Goal: Task Accomplishment & Management: Manage account settings

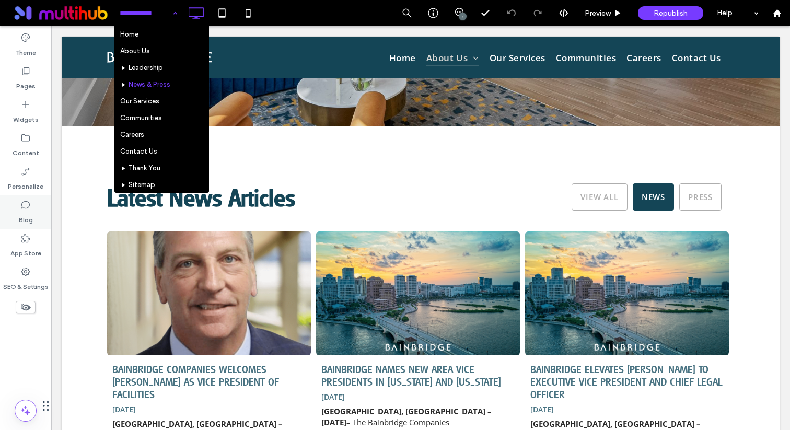
click at [37, 206] on div "Blog" at bounding box center [25, 211] width 51 height 33
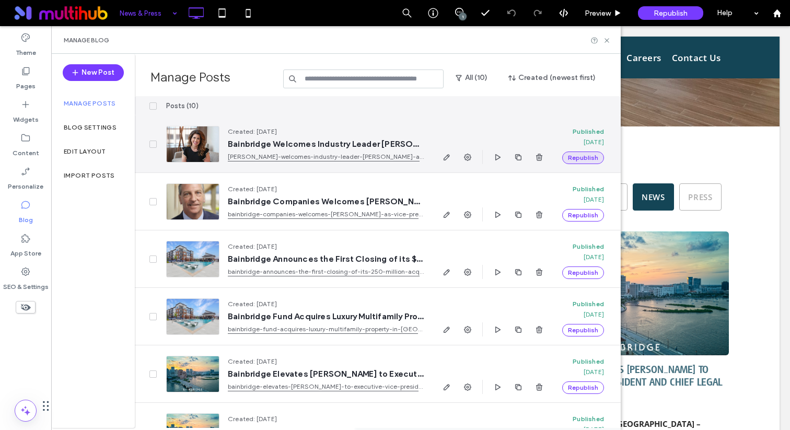
click at [586, 159] on button "Republish" at bounding box center [583, 157] width 42 height 13
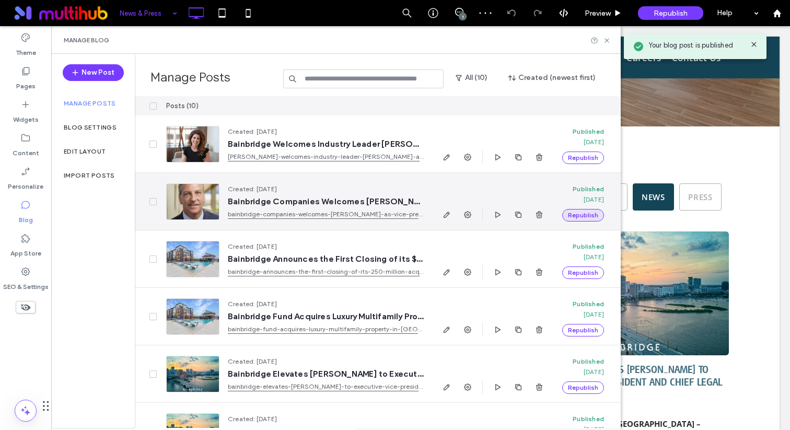
click at [587, 215] on button "Republish" at bounding box center [583, 215] width 42 height 13
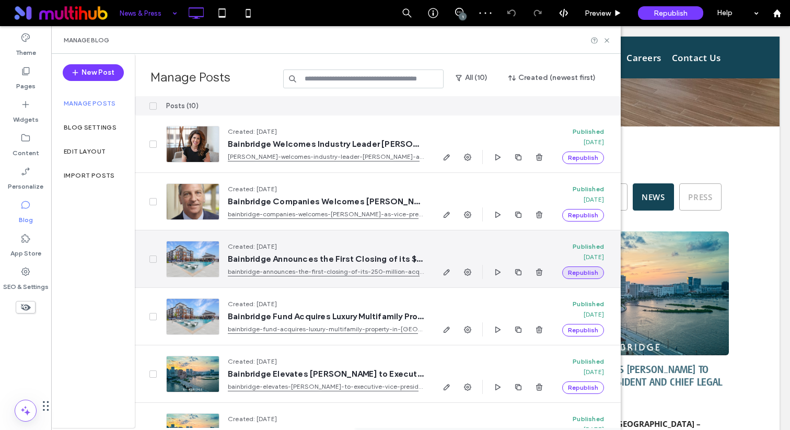
click at [584, 272] on button "Republish" at bounding box center [583, 272] width 42 height 13
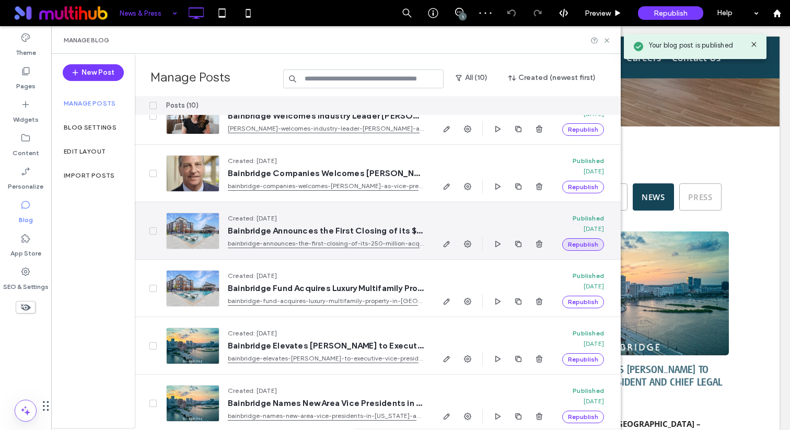
scroll to position [46, 0]
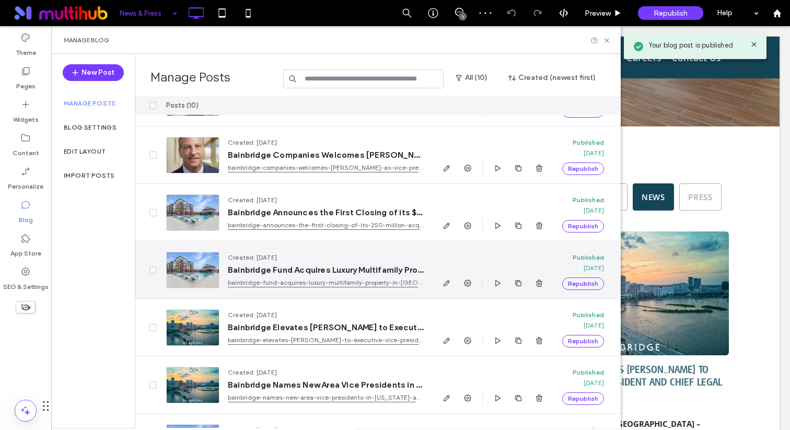
click at [582, 290] on div "Published [DATE] Republish" at bounding box center [587, 269] width 50 height 57
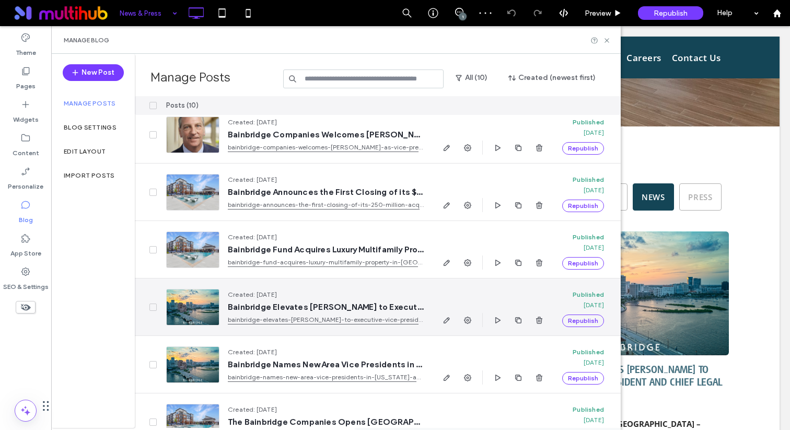
scroll to position [67, 0]
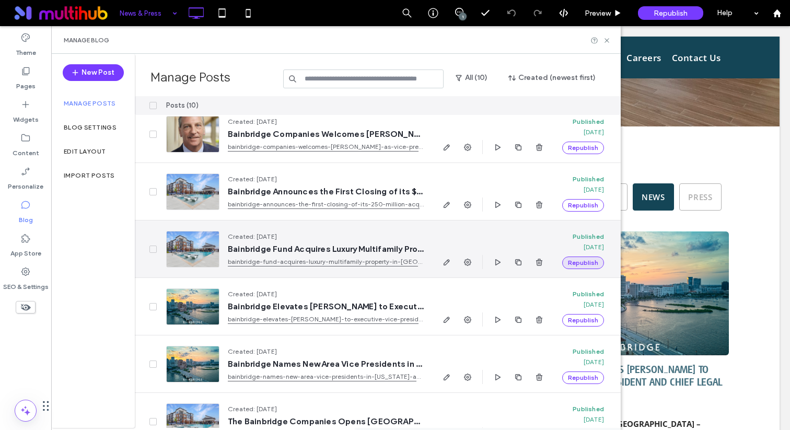
click at [586, 266] on button "Republish" at bounding box center [583, 262] width 42 height 13
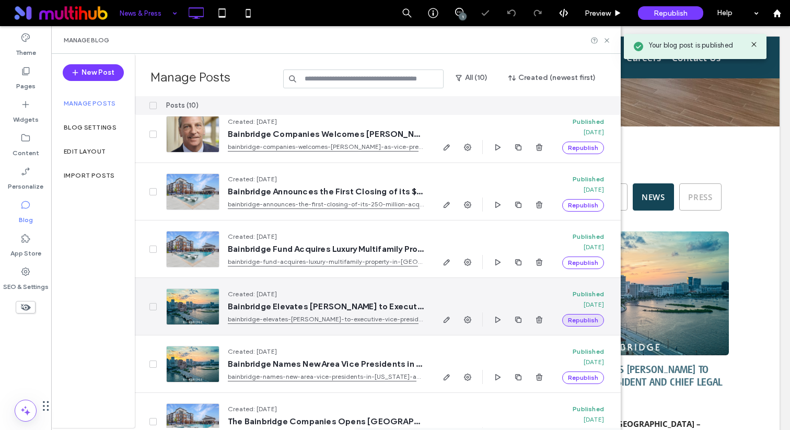
click at [588, 316] on button "Republish" at bounding box center [583, 320] width 42 height 13
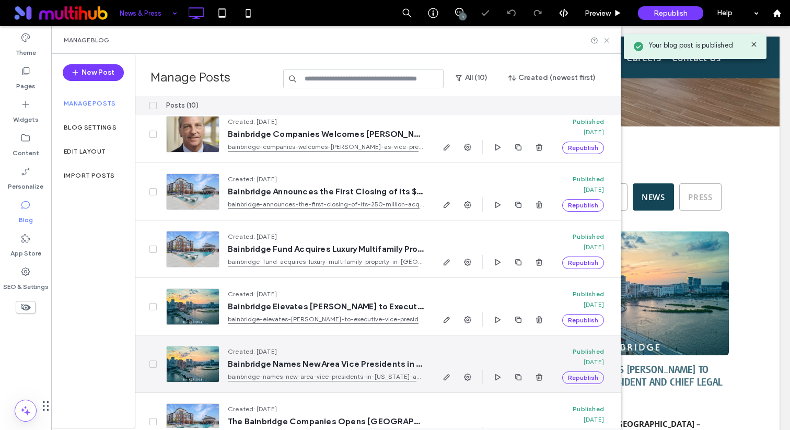
click at [582, 387] on div "Published [DATE] Republish" at bounding box center [587, 363] width 50 height 57
click at [582, 377] on button "Republish" at bounding box center [583, 377] width 42 height 13
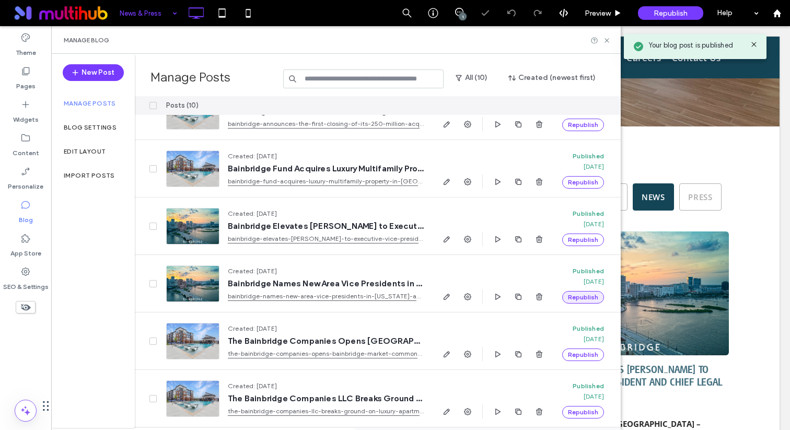
scroll to position [262, 0]
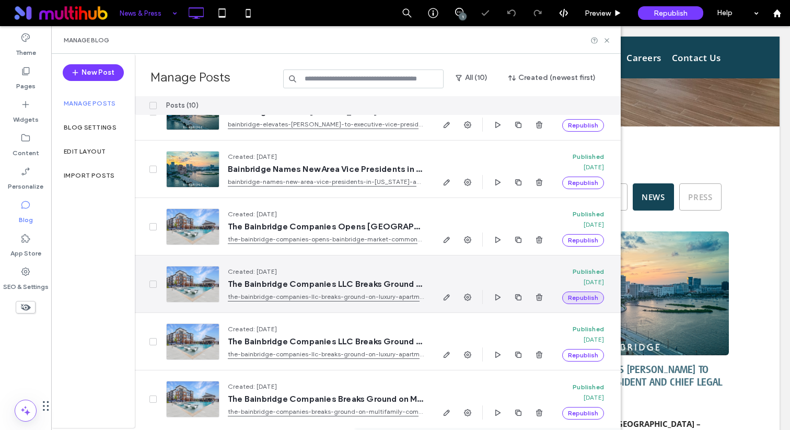
click at [582, 298] on button "Republish" at bounding box center [583, 297] width 42 height 13
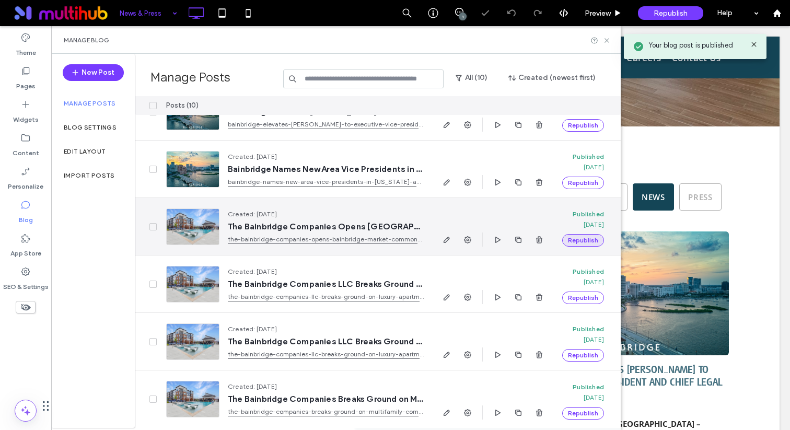
click at [587, 240] on button "Republish" at bounding box center [583, 240] width 42 height 13
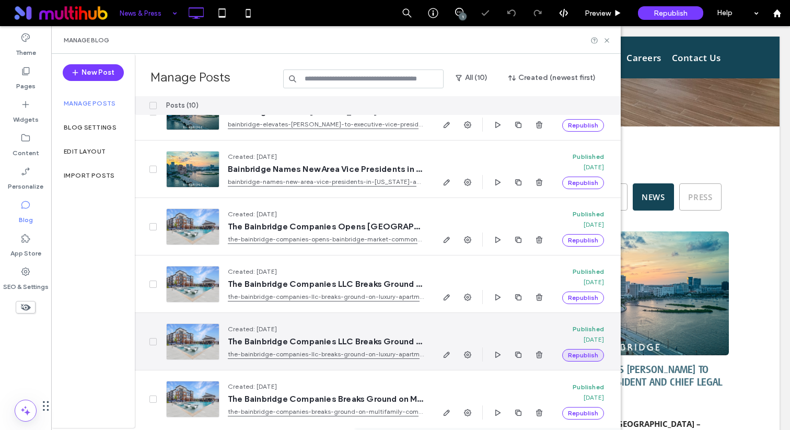
click at [579, 356] on button "Republish" at bounding box center [583, 355] width 42 height 13
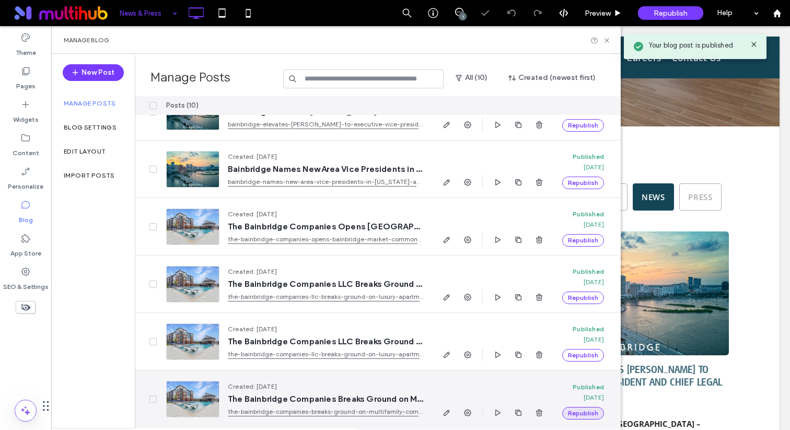
click at [578, 410] on button "Republish" at bounding box center [583, 413] width 42 height 13
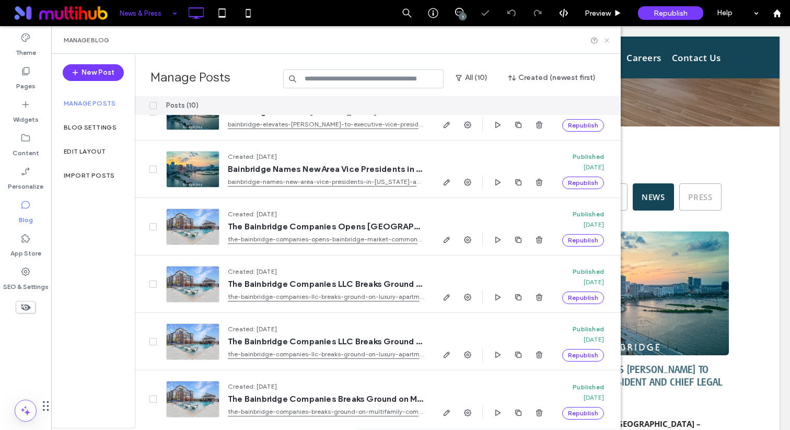
click at [606, 42] on icon at bounding box center [607, 41] width 8 height 8
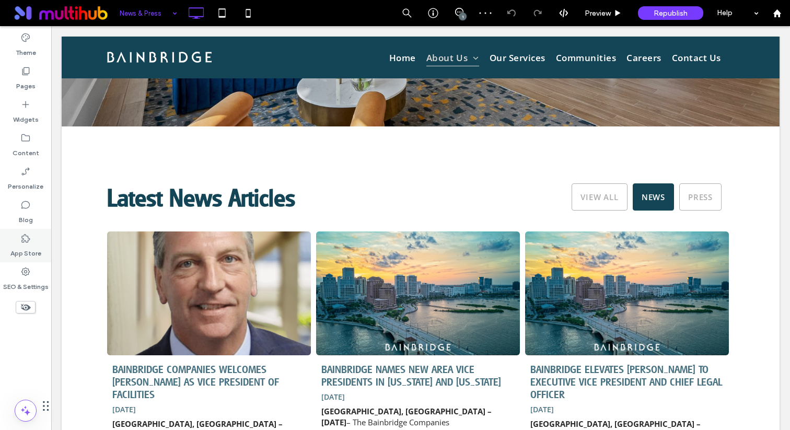
click at [22, 242] on use at bounding box center [25, 238] width 8 height 8
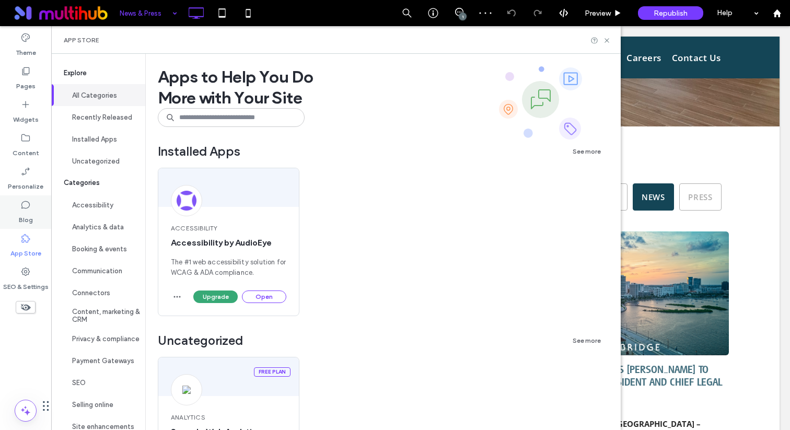
click at [22, 219] on label "Blog" at bounding box center [26, 217] width 14 height 15
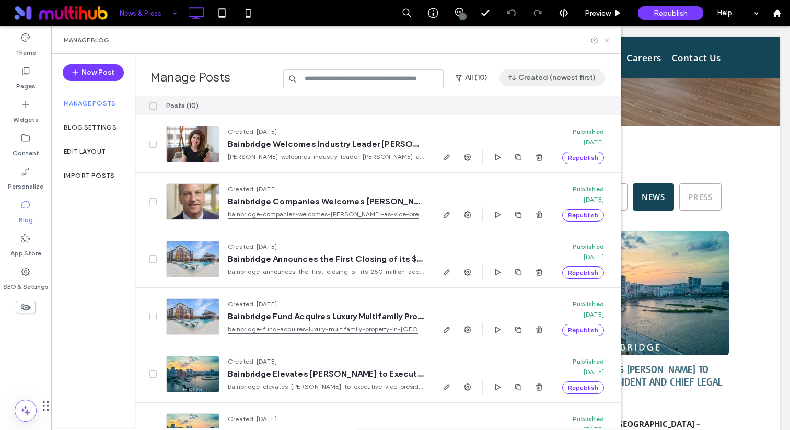
click at [534, 82] on button "Created (newest first)" at bounding box center [552, 77] width 106 height 17
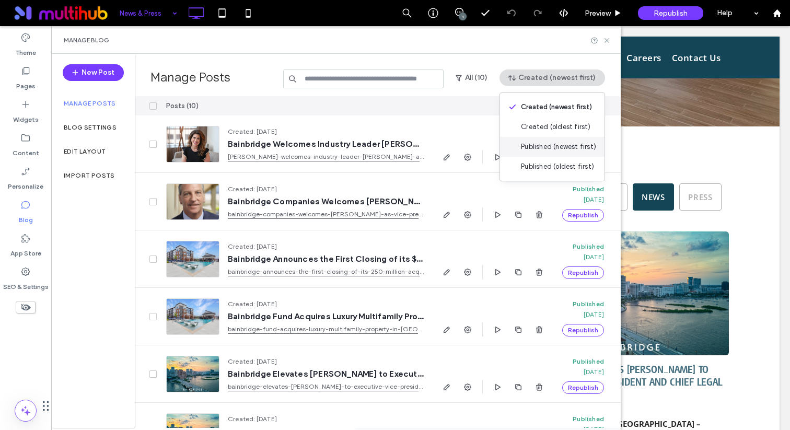
click at [537, 145] on span "Published (newest first)" at bounding box center [558, 147] width 75 height 10
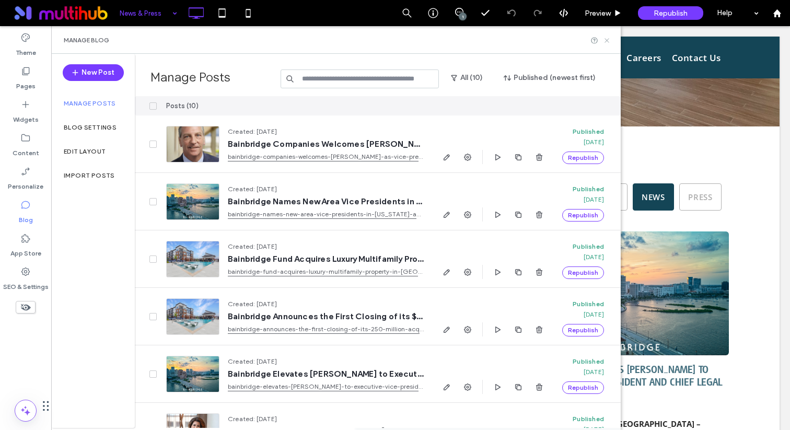
click at [604, 38] on icon at bounding box center [607, 41] width 8 height 8
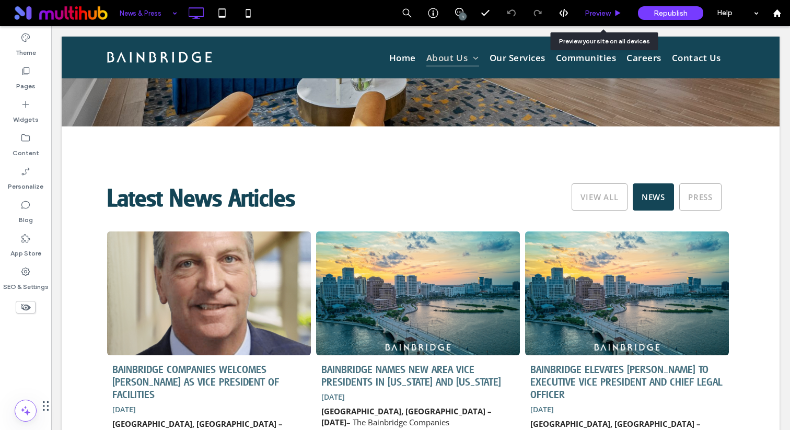
click at [605, 14] on span "Preview" at bounding box center [597, 13] width 26 height 9
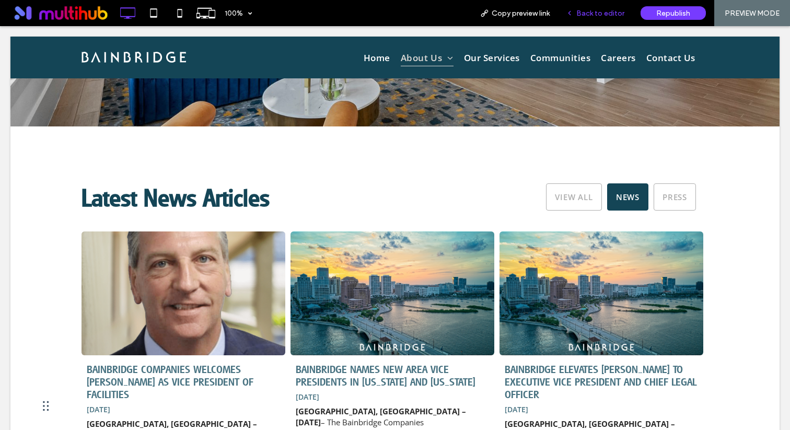
click at [590, 22] on div "Back to editor" at bounding box center [595, 13] width 75 height 26
click at [581, 5] on div "Back to editor" at bounding box center [595, 13] width 75 height 26
click at [581, 6] on div "Back to editor" at bounding box center [595, 13] width 75 height 26
click at [604, 18] on div "Back to editor" at bounding box center [595, 13] width 75 height 26
click at [603, 13] on span "Back to editor" at bounding box center [600, 13] width 48 height 9
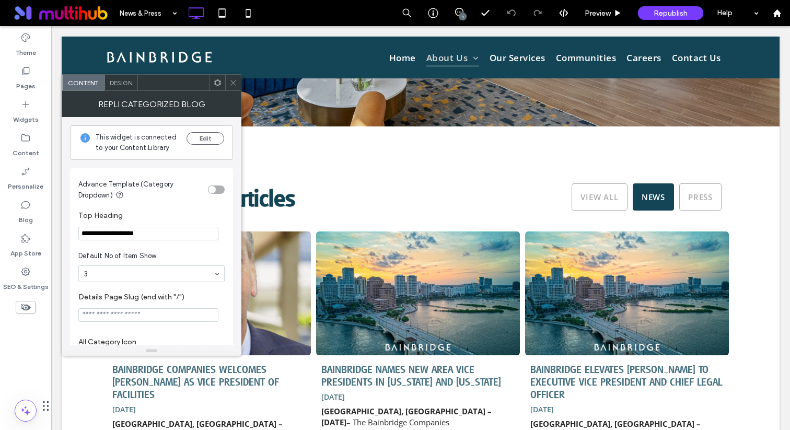
click at [232, 81] on use at bounding box center [232, 82] width 5 height 5
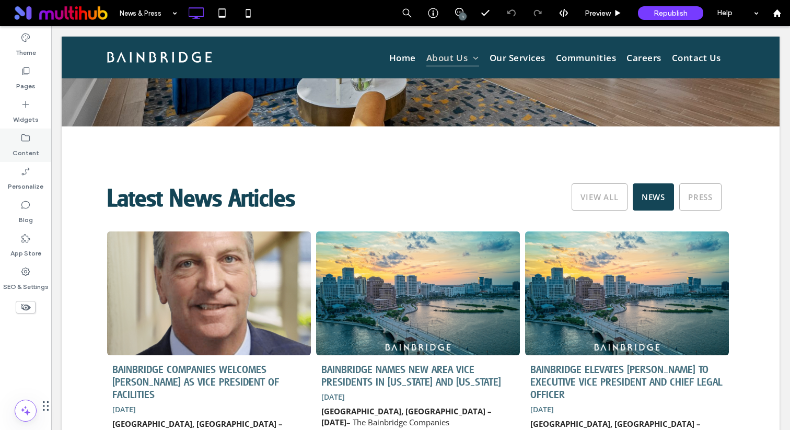
click at [30, 157] on label "Content" at bounding box center [26, 150] width 27 height 15
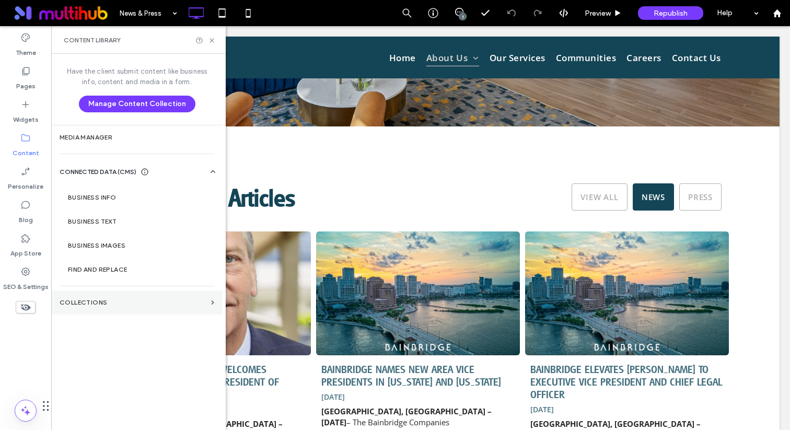
click at [91, 300] on label "Collections" at bounding box center [133, 302] width 147 height 7
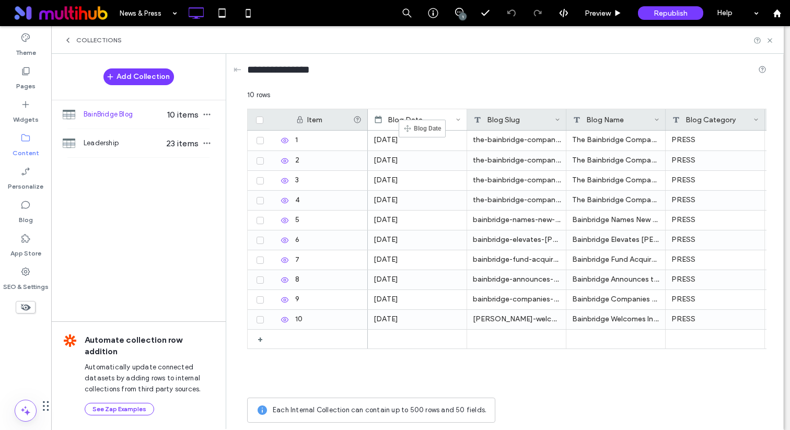
drag, startPoint x: 710, startPoint y: 116, endPoint x: 415, endPoint y: 124, distance: 295.2
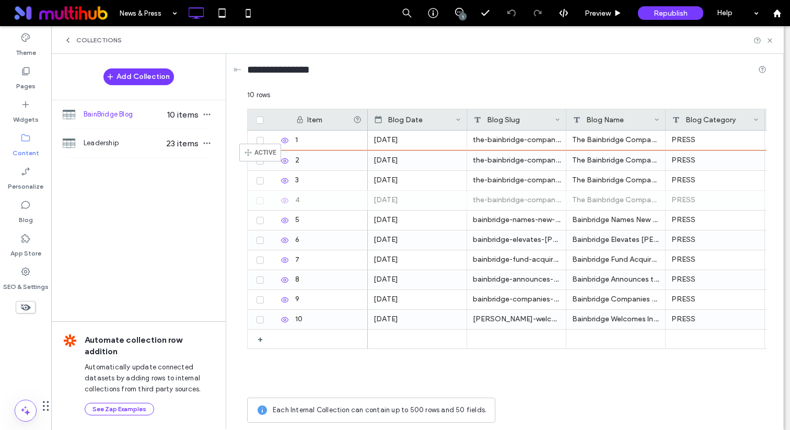
drag, startPoint x: 254, startPoint y: 198, endPoint x: 254, endPoint y: 148, distance: 49.6
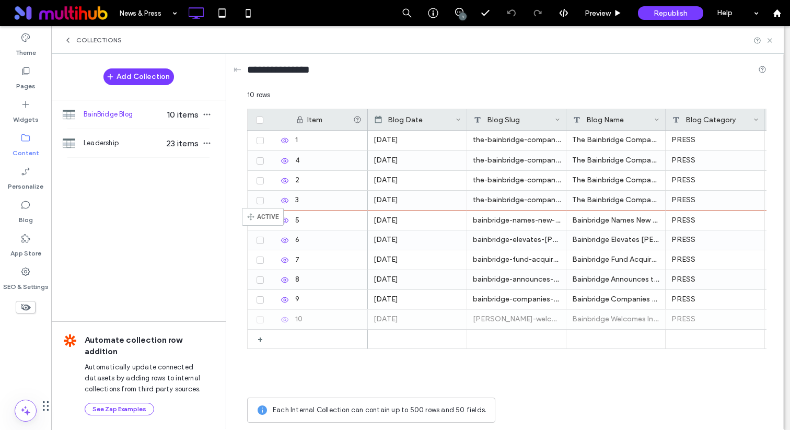
drag, startPoint x: 254, startPoint y: 320, endPoint x: 257, endPoint y: 213, distance: 106.6
drag, startPoint x: 253, startPoint y: 262, endPoint x: 254, endPoint y: 216, distance: 46.0
drag, startPoint x: 254, startPoint y: 238, endPoint x: 253, endPoint y: 215, distance: 23.0
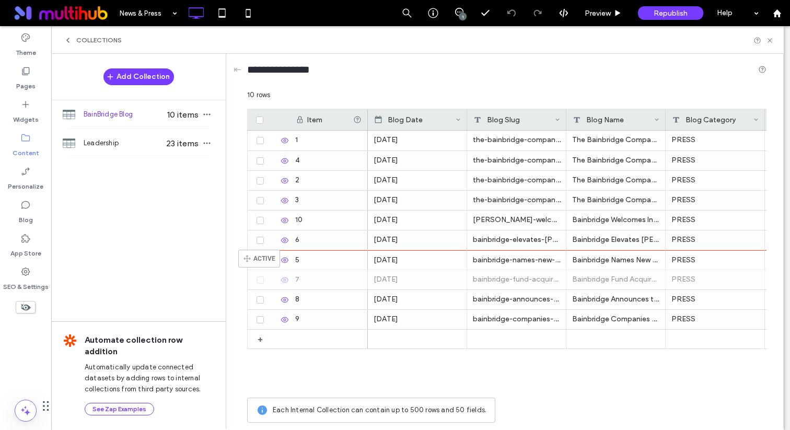
drag, startPoint x: 254, startPoint y: 280, endPoint x: 254, endPoint y: 254, distance: 26.1
drag, startPoint x: 253, startPoint y: 295, endPoint x: 254, endPoint y: 250, distance: 45.4
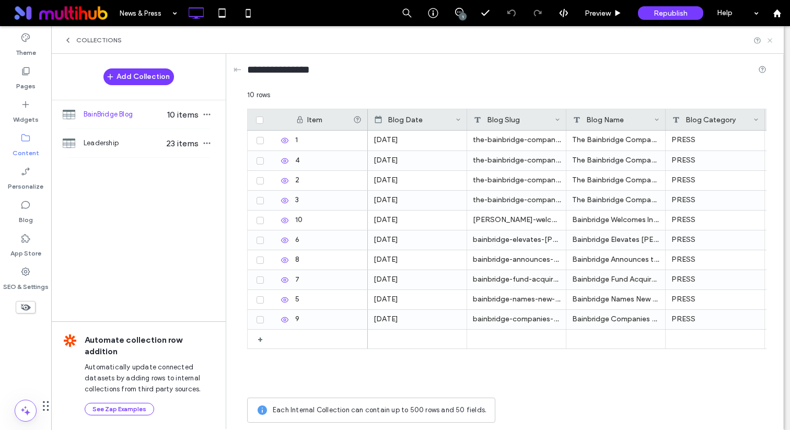
click at [769, 37] on icon at bounding box center [770, 41] width 8 height 8
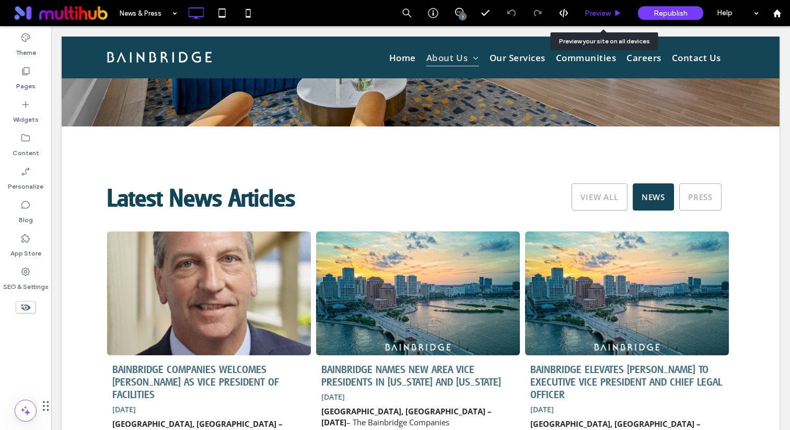
click at [609, 9] on span "Preview" at bounding box center [597, 13] width 26 height 9
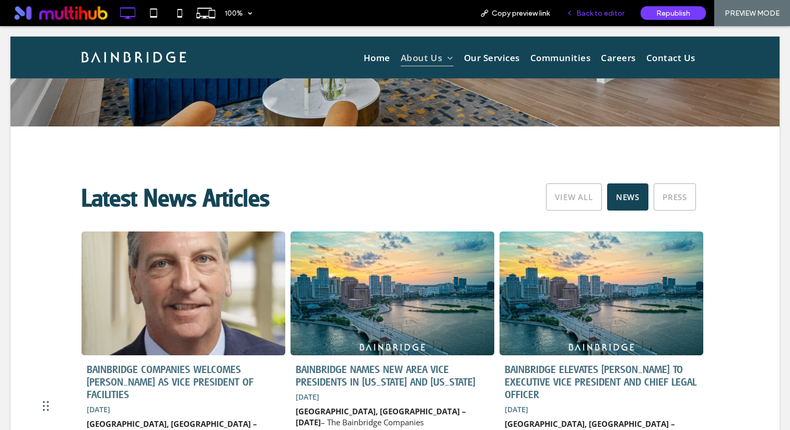
click at [591, 1] on div "Back to editor" at bounding box center [595, 13] width 75 height 26
click at [588, 13] on span "Back to editor" at bounding box center [600, 13] width 48 height 9
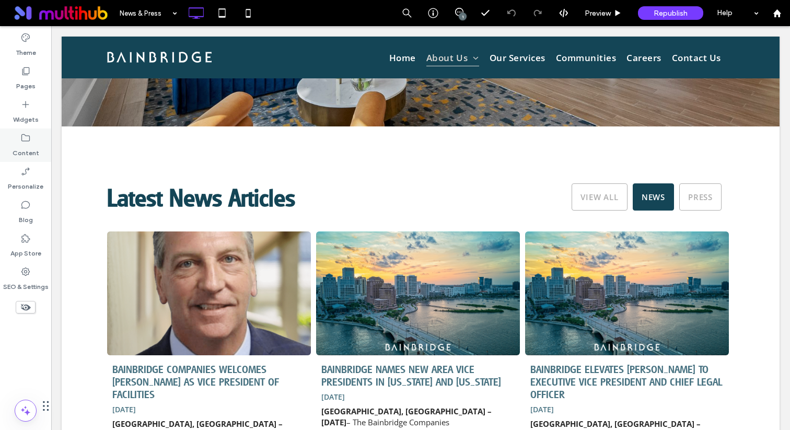
click at [37, 146] on label "Content" at bounding box center [26, 150] width 27 height 15
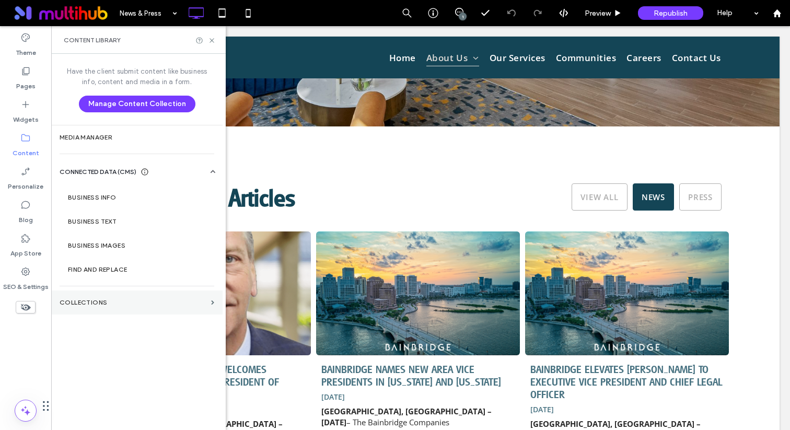
click at [108, 301] on label "Collections" at bounding box center [133, 302] width 147 height 7
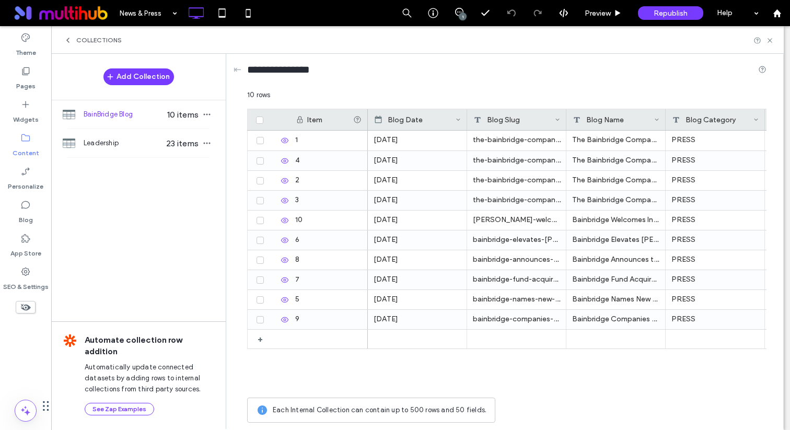
click at [769, 44] on div "Collections" at bounding box center [417, 40] width 732 height 28
click at [768, 36] on div "Collections" at bounding box center [417, 40] width 707 height 8
click at [768, 39] on icon at bounding box center [770, 41] width 8 height 8
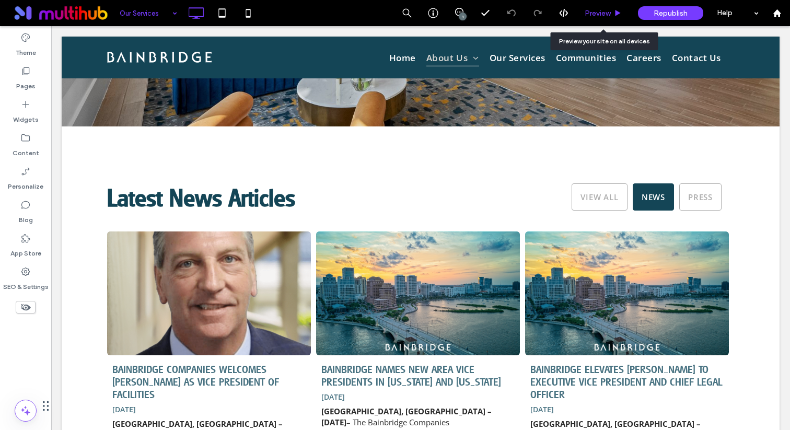
click at [599, 18] on div "Preview" at bounding box center [603, 13] width 53 height 26
click at [603, 7] on div "Preview" at bounding box center [603, 13] width 53 height 26
click at [602, 14] on span "Preview" at bounding box center [597, 13] width 26 height 9
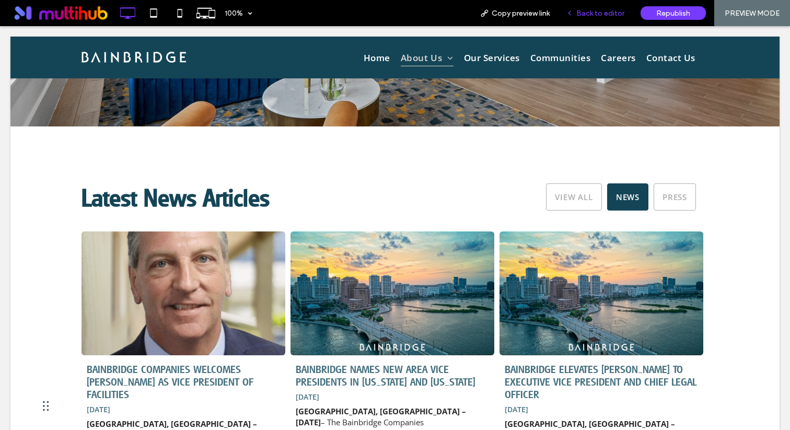
click at [601, 9] on span "Back to editor" at bounding box center [600, 13] width 48 height 9
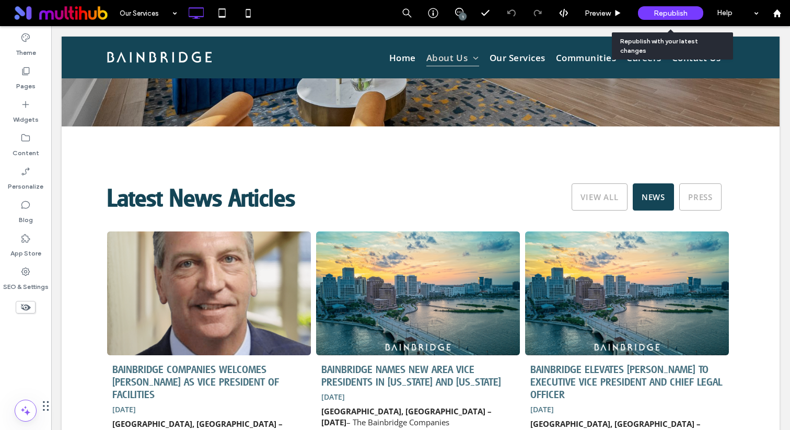
click at [657, 15] on span "Republish" at bounding box center [670, 13] width 34 height 9
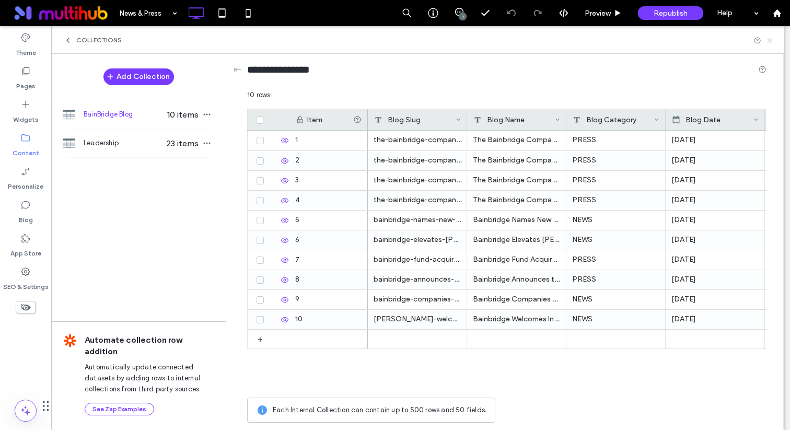
click at [772, 39] on icon at bounding box center [770, 41] width 8 height 8
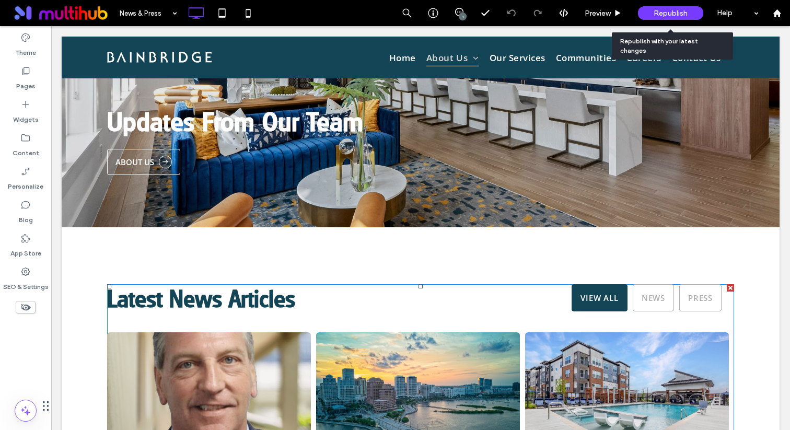
click at [669, 14] on span "Republish" at bounding box center [670, 13] width 34 height 9
